Goal: Transaction & Acquisition: Purchase product/service

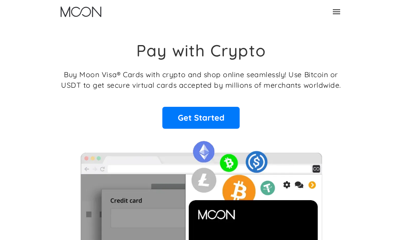
click at [0, 0] on link "Log In" at bounding box center [0, 0] width 0 height 0
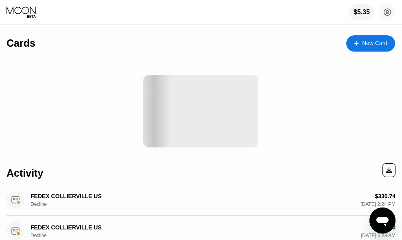
click at [356, 48] on div "New Card" at bounding box center [370, 43] width 49 height 16
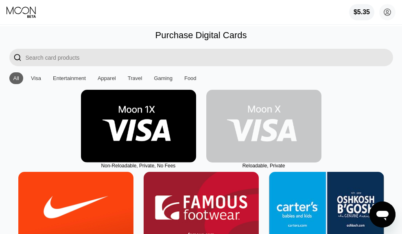
click at [239, 135] on img at bounding box center [263, 126] width 115 height 73
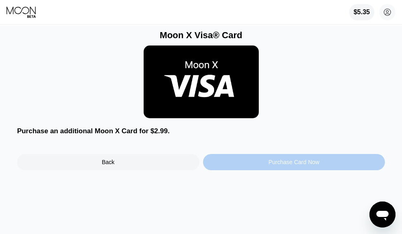
click at [255, 164] on div "Purchase Card Now" at bounding box center [294, 162] width 182 height 16
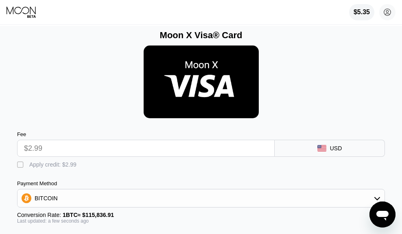
scroll to position [41, 0]
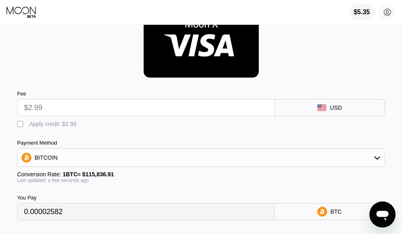
click at [64, 127] on div "Apply credit: $2.99" at bounding box center [52, 124] width 47 height 7
type input "0"
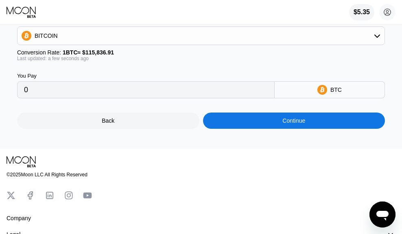
click at [318, 122] on div "Continue" at bounding box center [294, 121] width 182 height 16
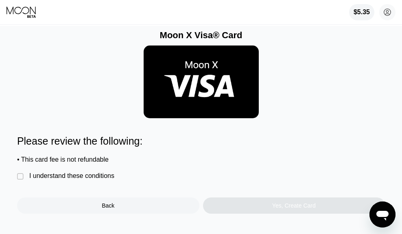
click at [91, 180] on div "I understand these conditions" at bounding box center [71, 175] width 85 height 7
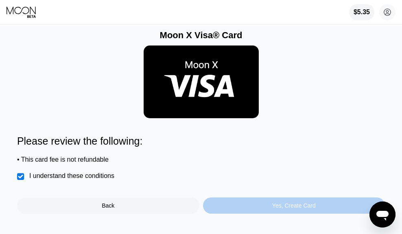
click at [235, 210] on div "Yes, Create Card" at bounding box center [294, 206] width 182 height 16
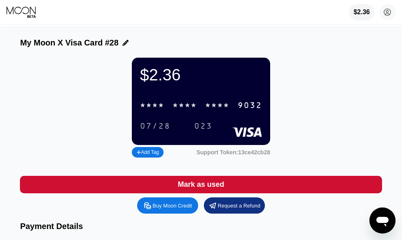
click at [177, 108] on div "* * * *" at bounding box center [184, 105] width 24 height 9
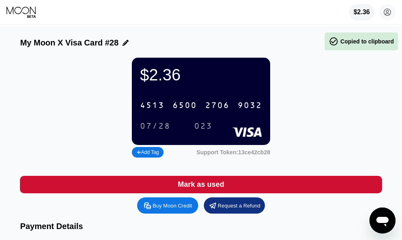
click at [163, 127] on div "07/28" at bounding box center [155, 126] width 30 height 9
click at [156, 131] on div "07/28" at bounding box center [155, 126] width 30 height 9
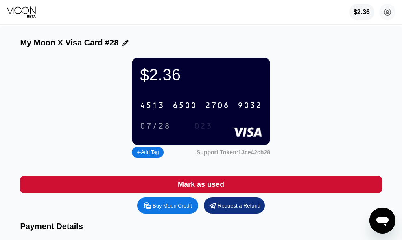
click at [207, 129] on div "023" at bounding box center [203, 126] width 18 height 9
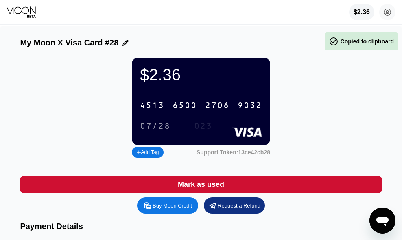
click at [204, 131] on div "023" at bounding box center [203, 126] width 18 height 9
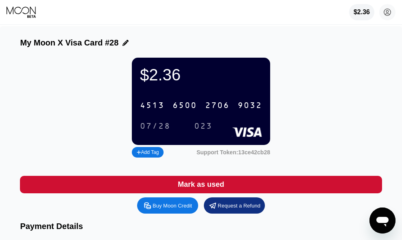
click at [296, 126] on div "$2.36 4513 6500 2706 9032 07/28 023 Add Tag Support Token: 13ce42cb28" at bounding box center [200, 109] width 361 height 102
